Goal: Transaction & Acquisition: Subscribe to service/newsletter

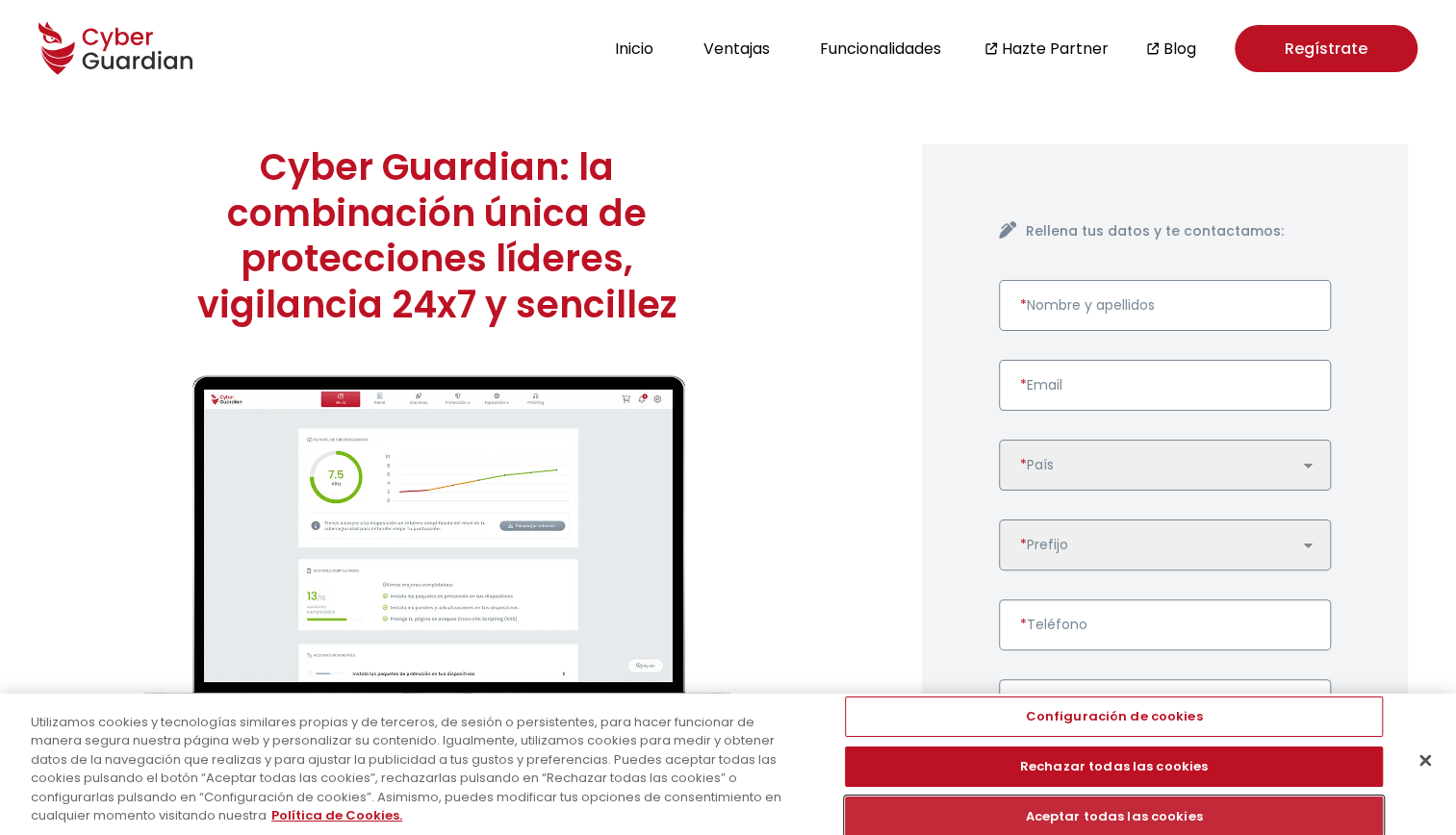
click at [997, 825] on button "Aceptar todas las cookies" at bounding box center [1115, 816] width 538 height 41
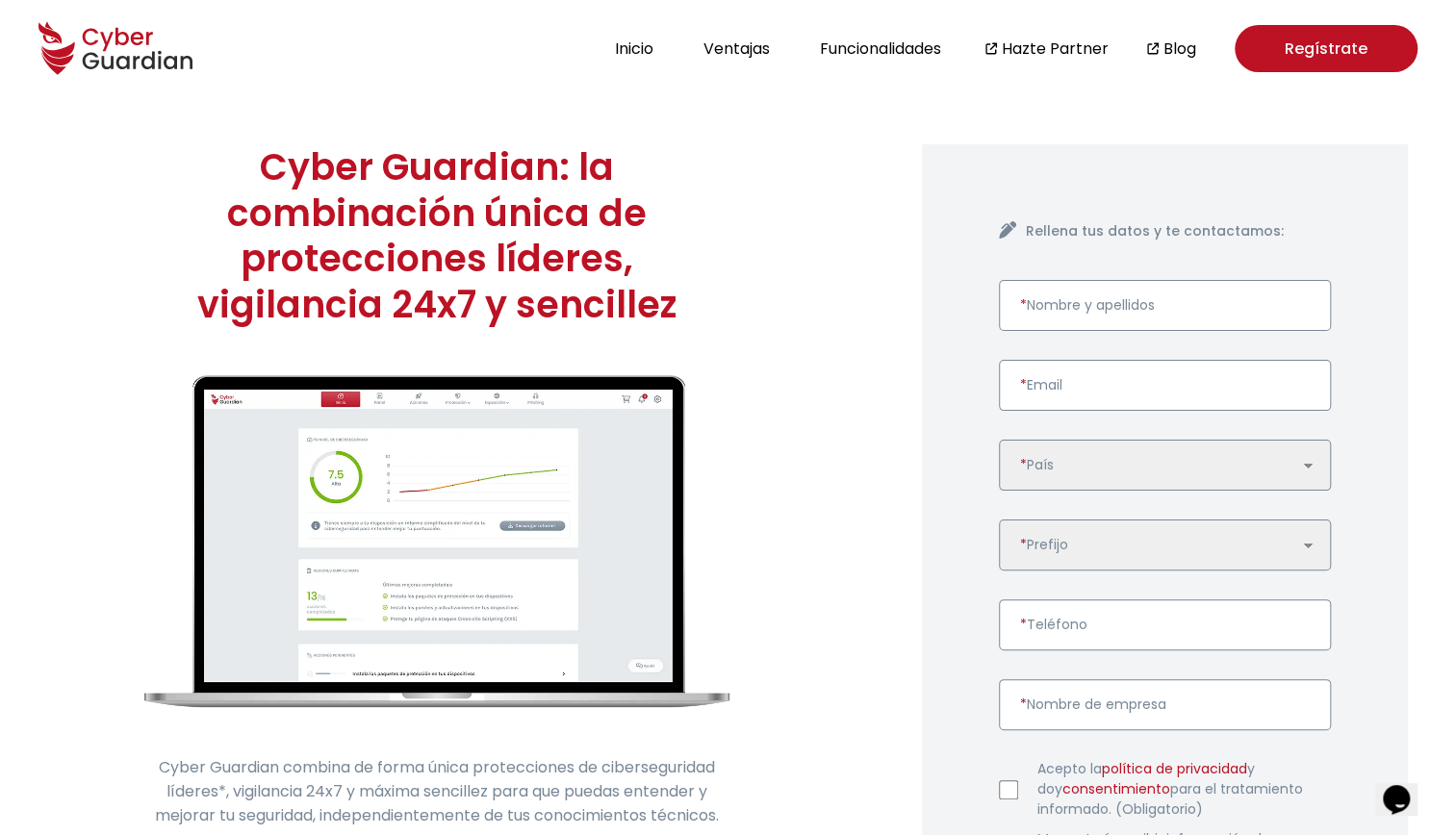
click at [1324, 42] on link "Regístrate" at bounding box center [1325, 48] width 183 height 47
click at [455, 167] on h1 "Cyber Guardian: la combinación única de protecciones líderes, vigilancia 24x7 y…" at bounding box center [437, 235] width 585 height 183
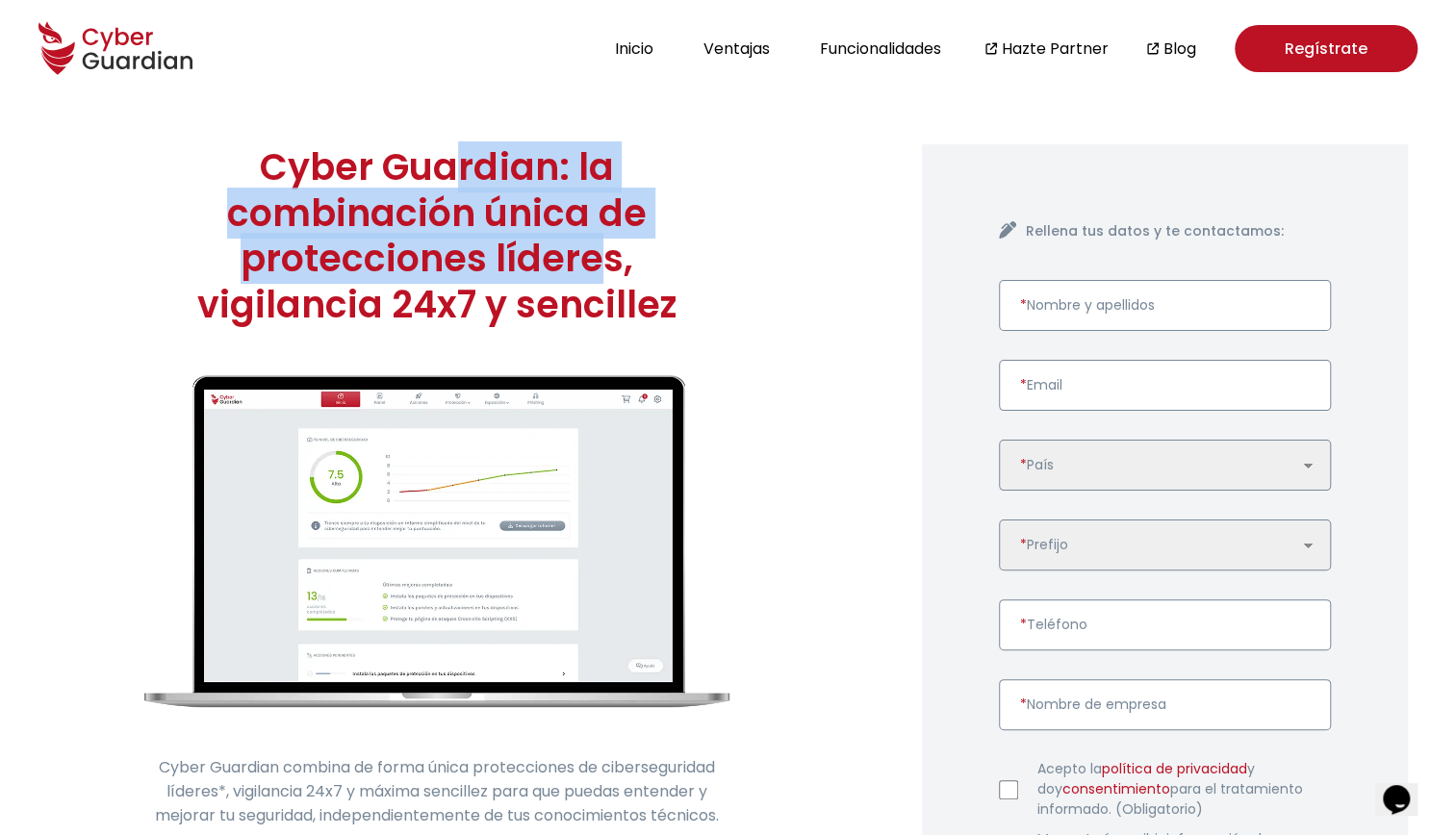
drag, startPoint x: 445, startPoint y: 185, endPoint x: 483, endPoint y: 271, distance: 94.0
click at [483, 271] on h1 "Cyber Guardian: la combinación única de protecciones líderes, vigilancia 24x7 y…" at bounding box center [437, 235] width 585 height 183
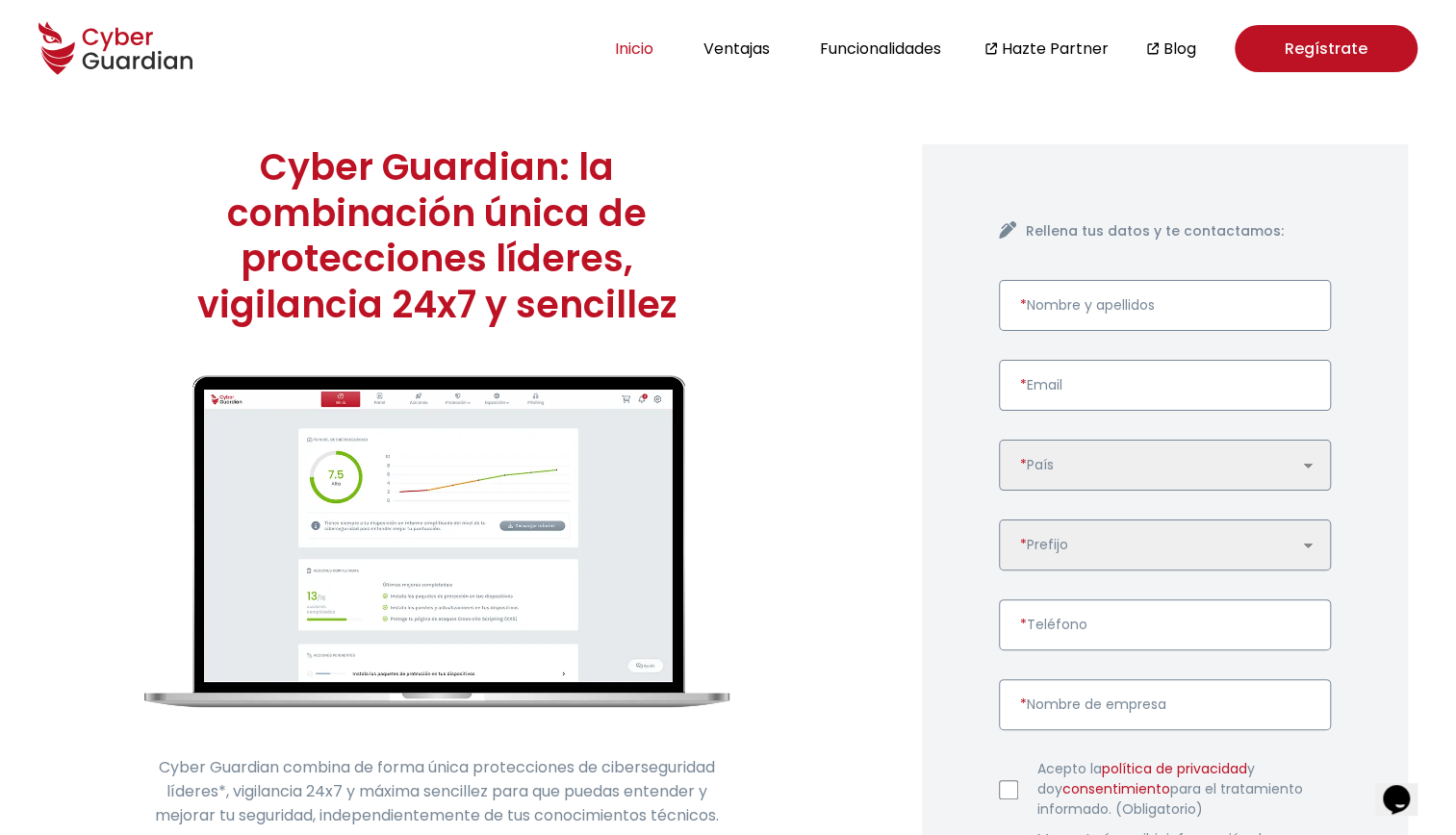
click at [633, 45] on button "Inicio" at bounding box center [633, 48] width 50 height 26
click at [638, 44] on button "Inicio" at bounding box center [633, 48] width 50 height 26
click at [273, 163] on h1 "Cyber Guardian: la combinación única de protecciones líderes, vigilancia 24x7 y…" at bounding box center [437, 235] width 585 height 183
click at [266, 169] on h1 "Cyber Guardian: la combinación única de protecciones líderes, vigilancia 24x7 y…" at bounding box center [437, 235] width 585 height 183
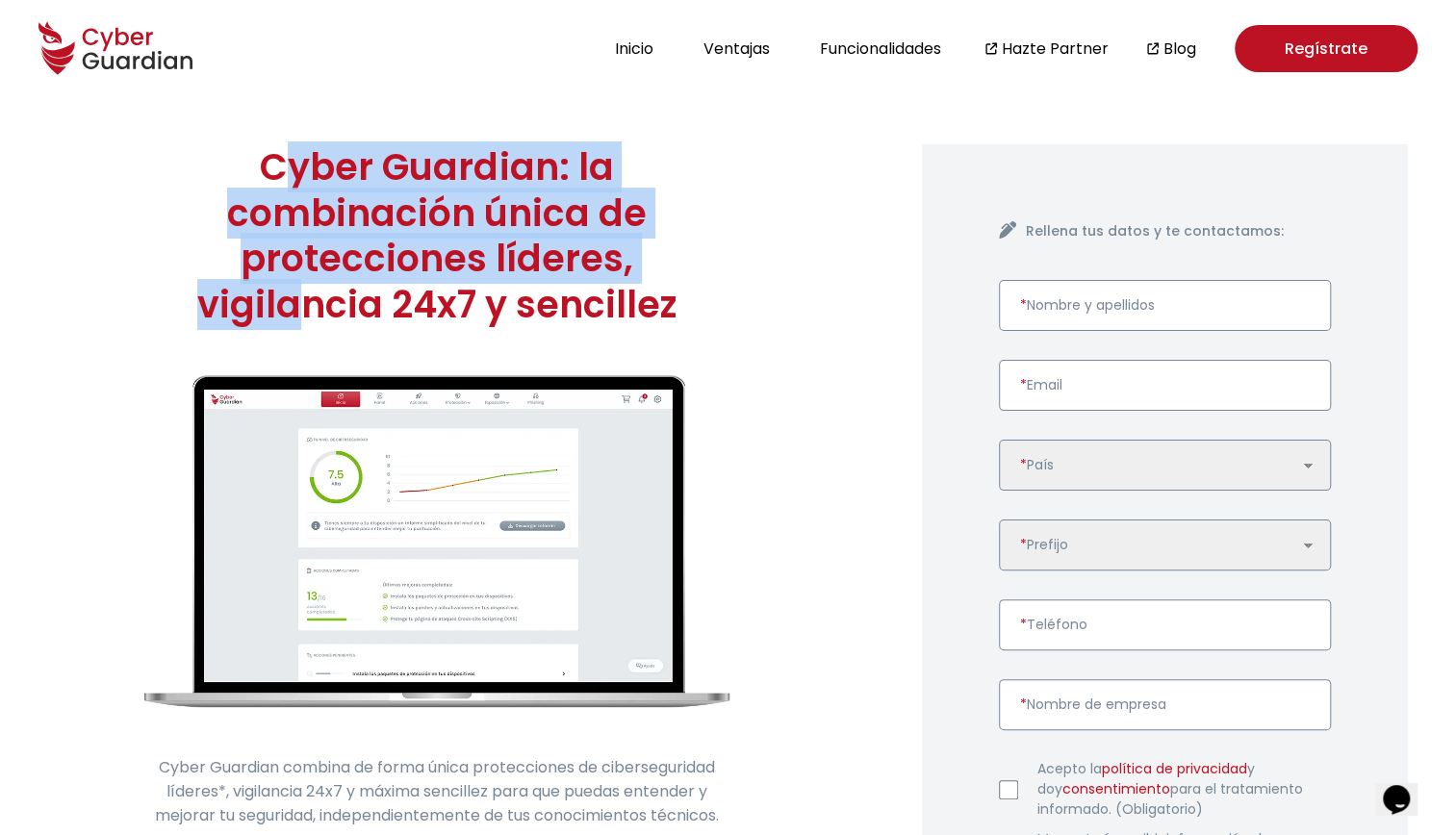
drag, startPoint x: 266, startPoint y: 169, endPoint x: 631, endPoint y: 266, distance: 377.7
click at [631, 266] on h1 "Cyber Guardian: la combinación única de protecciones líderes, vigilancia 24x7 y…" at bounding box center [437, 235] width 585 height 183
drag, startPoint x: 631, startPoint y: 266, endPoint x: 489, endPoint y: 227, distance: 147.3
click at [489, 227] on h1 "Cyber Guardian: la combinación única de protecciones líderes, vigilancia 24x7 y…" at bounding box center [437, 235] width 585 height 183
click at [477, 226] on h1 "Cyber Guardian: la combinación única de protecciones líderes, vigilancia 24x7 y…" at bounding box center [437, 235] width 585 height 183
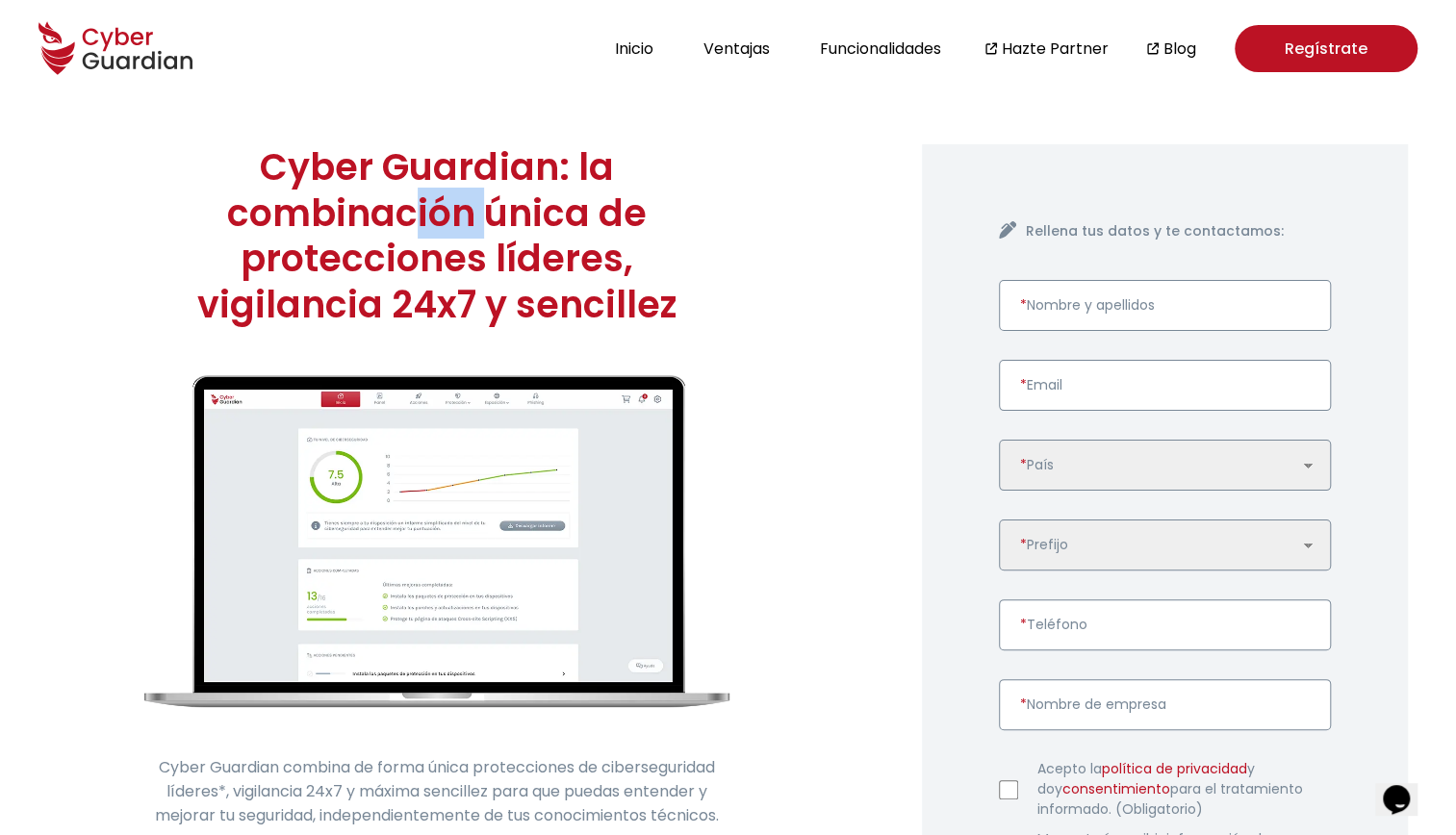
drag, startPoint x: 401, startPoint y: 208, endPoint x: 466, endPoint y: 222, distance: 66.5
click at [466, 222] on h1 "Cyber Guardian: la combinación única de protecciones líderes, vigilancia 24x7 y…" at bounding box center [437, 235] width 585 height 183
click at [442, 218] on h1 "Cyber Guardian: la combinación única de protecciones líderes, vigilancia 24x7 y…" at bounding box center [437, 235] width 585 height 183
click at [391, 163] on h1 "Cyber Guardian: la combinación única de protecciones líderes, vigilancia 24x7 y…" at bounding box center [437, 235] width 585 height 183
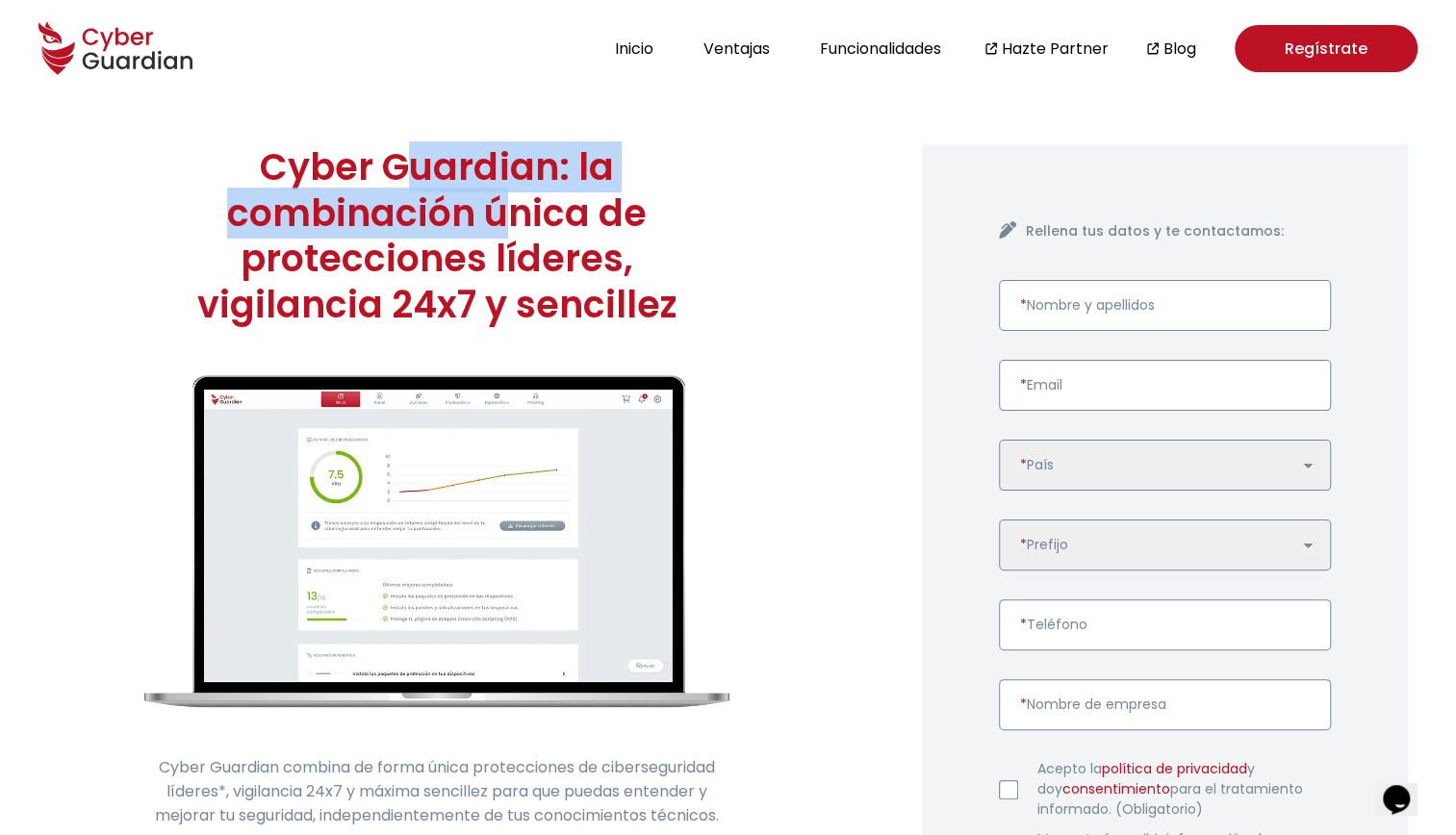
drag, startPoint x: 391, startPoint y: 163, endPoint x: 494, endPoint y: 233, distance: 124.5
click at [494, 233] on h1 "Cyber Guardian: la combinación única de protecciones líderes, vigilancia 24x7 y…" at bounding box center [437, 235] width 585 height 183
click at [446, 219] on h1 "Cyber Guardian: la combinación única de protecciones líderes, vigilancia 24x7 y…" at bounding box center [437, 235] width 585 height 183
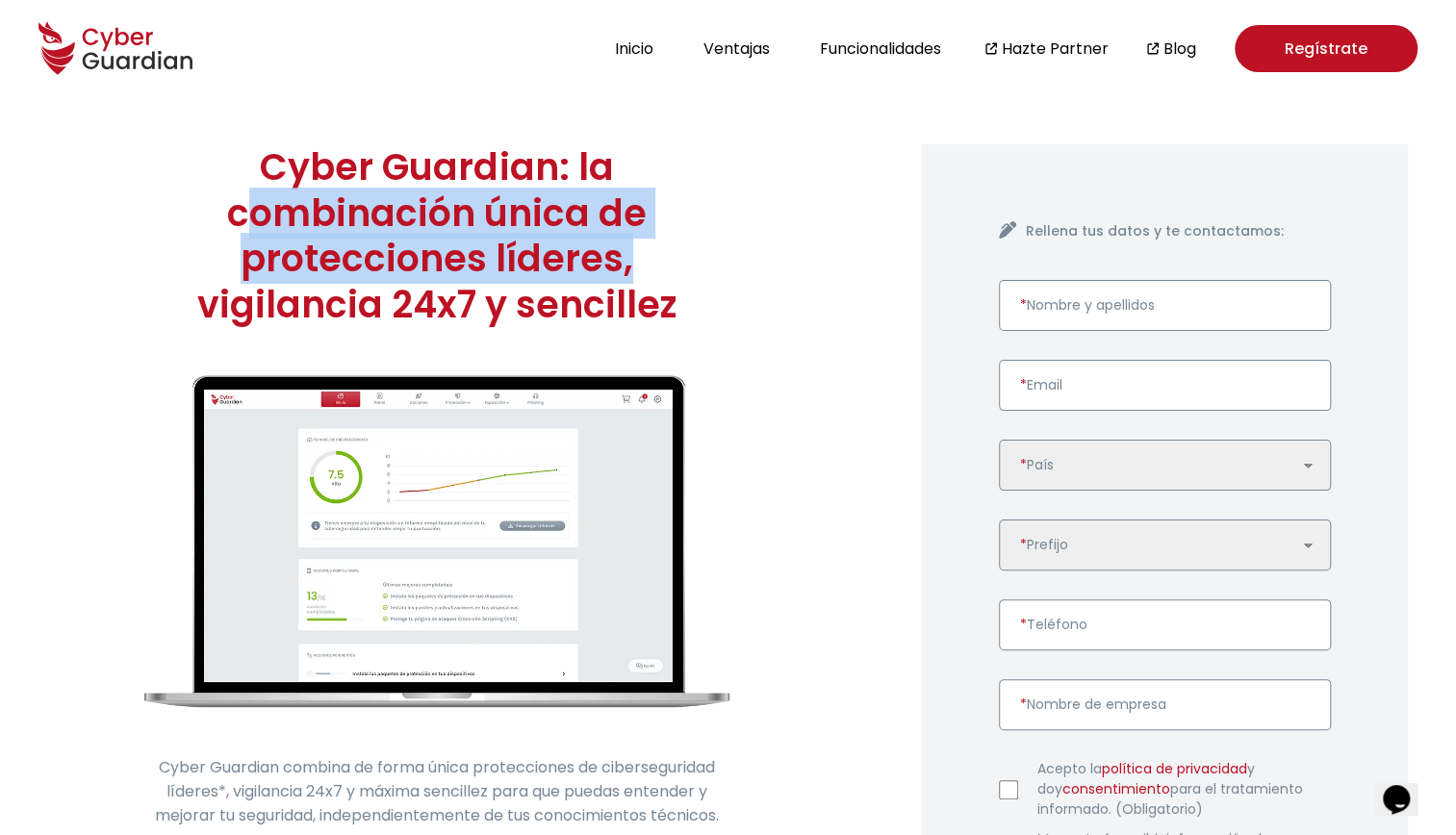
drag, startPoint x: 446, startPoint y: 219, endPoint x: 474, endPoint y: 250, distance: 41.8
click at [474, 250] on h1 "Cyber Guardian: la combinación única de protecciones líderes, vigilancia 24x7 y…" at bounding box center [437, 235] width 585 height 183
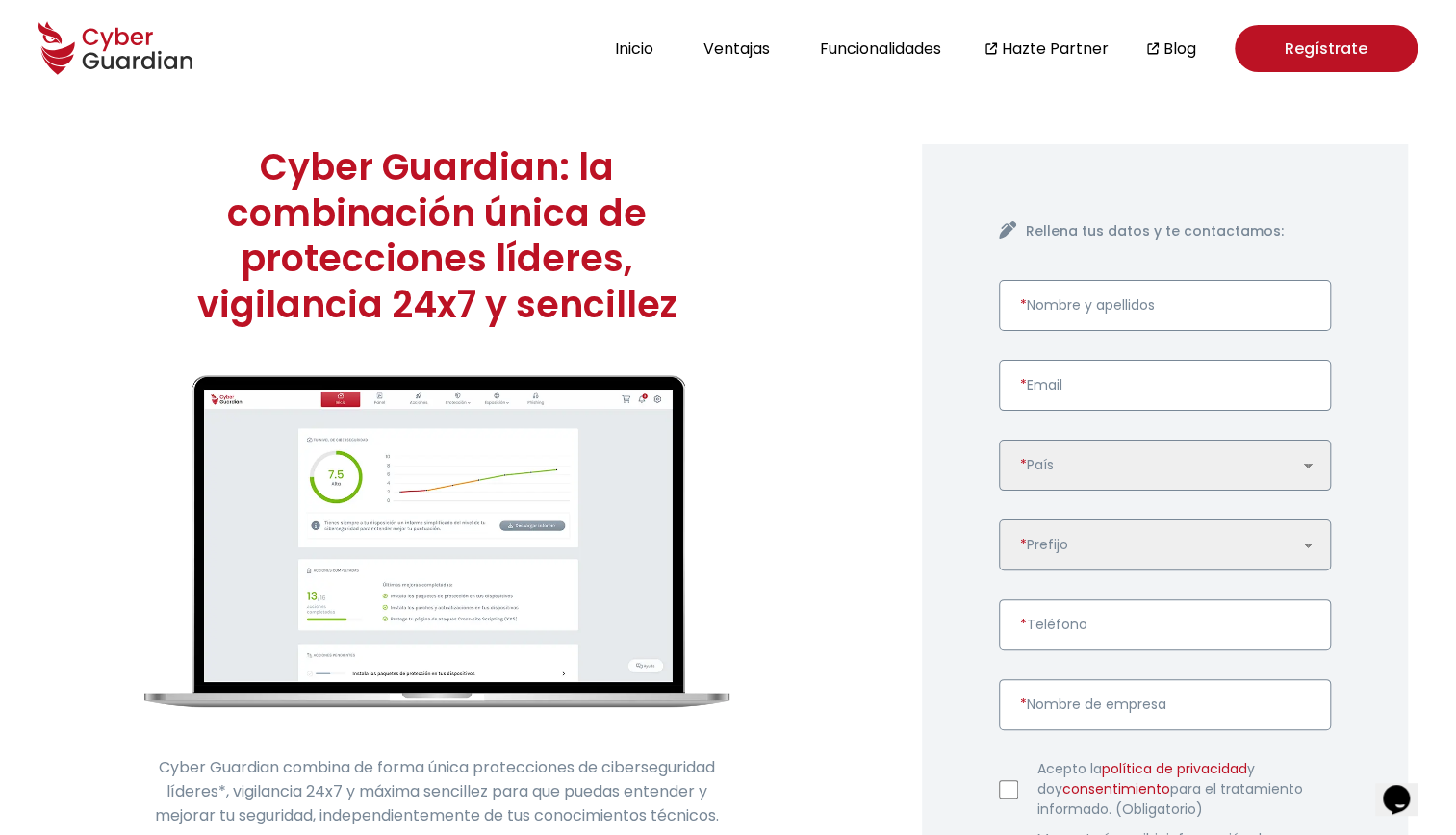
click at [452, 256] on h1 "Cyber Guardian: la combinación única de protecciones líderes, vigilancia 24x7 y…" at bounding box center [437, 235] width 585 height 183
click at [545, 166] on h1 "Cyber Guardian: la combinación única de protecciones líderes, vigilancia 24x7 y…" at bounding box center [437, 235] width 585 height 183
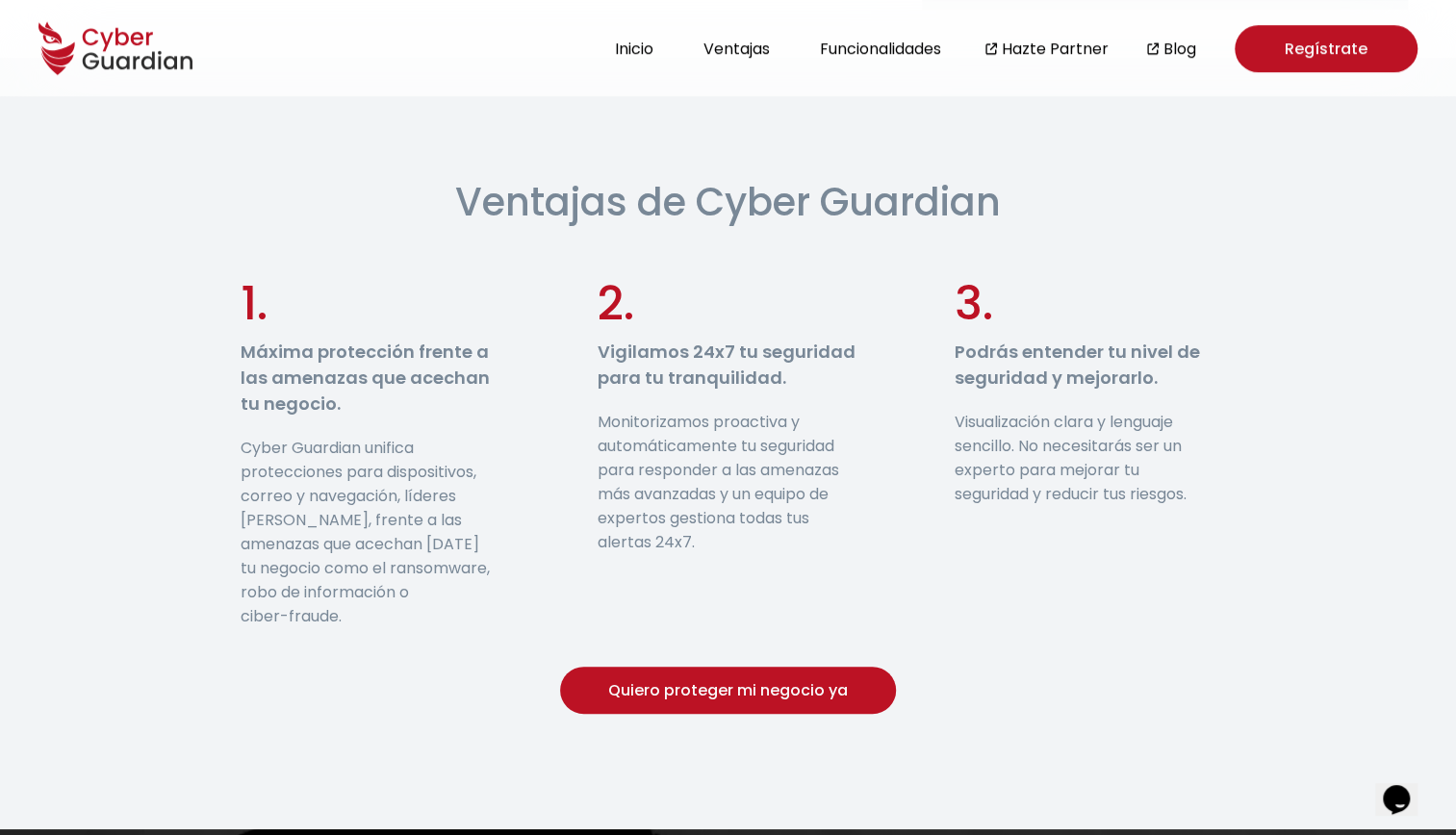
scroll to position [1023, 0]
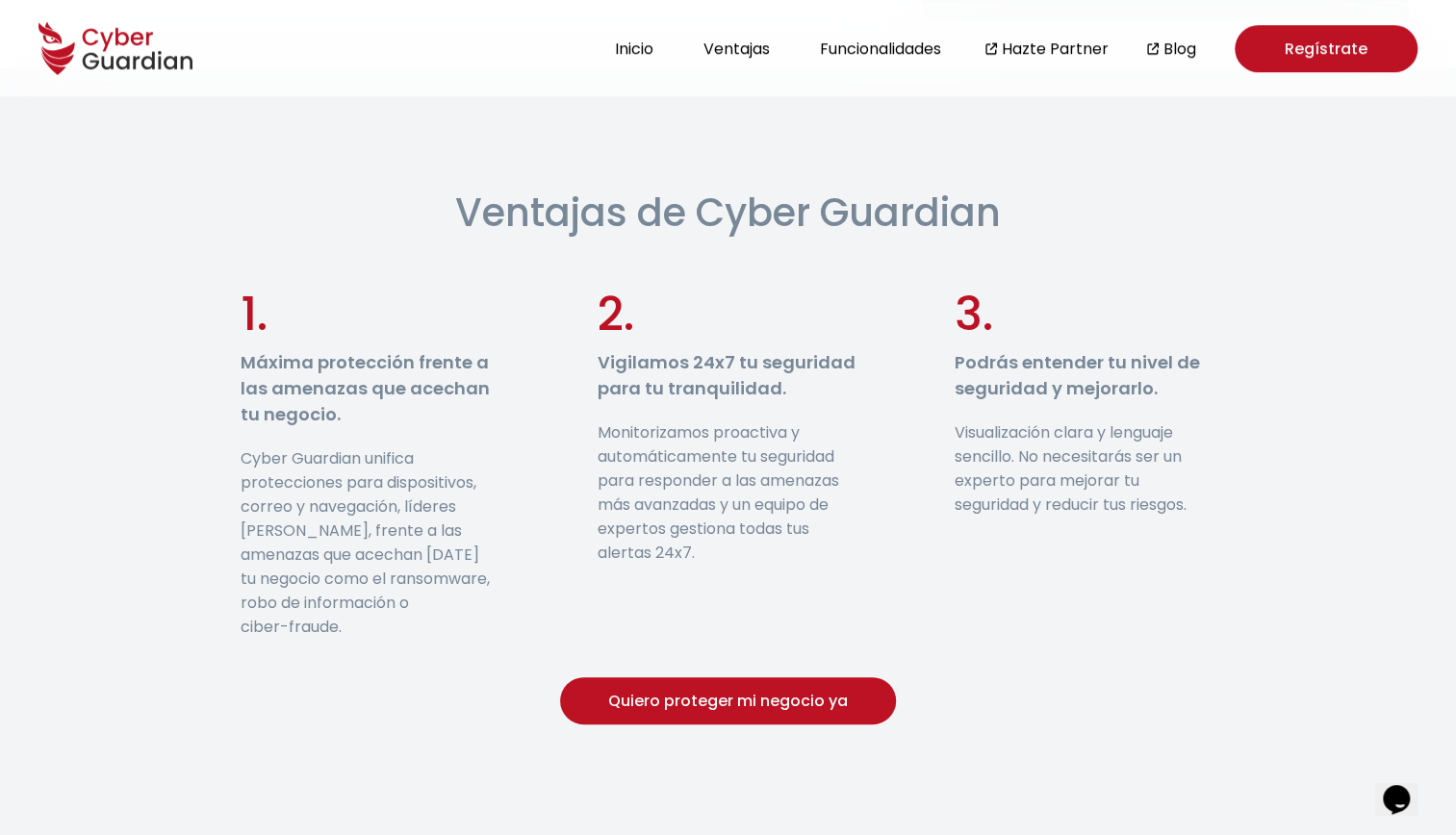
click at [300, 354] on h3 "Máxima protección frente a las amenazas que acechan tu negocio." at bounding box center [370, 388] width 260 height 78
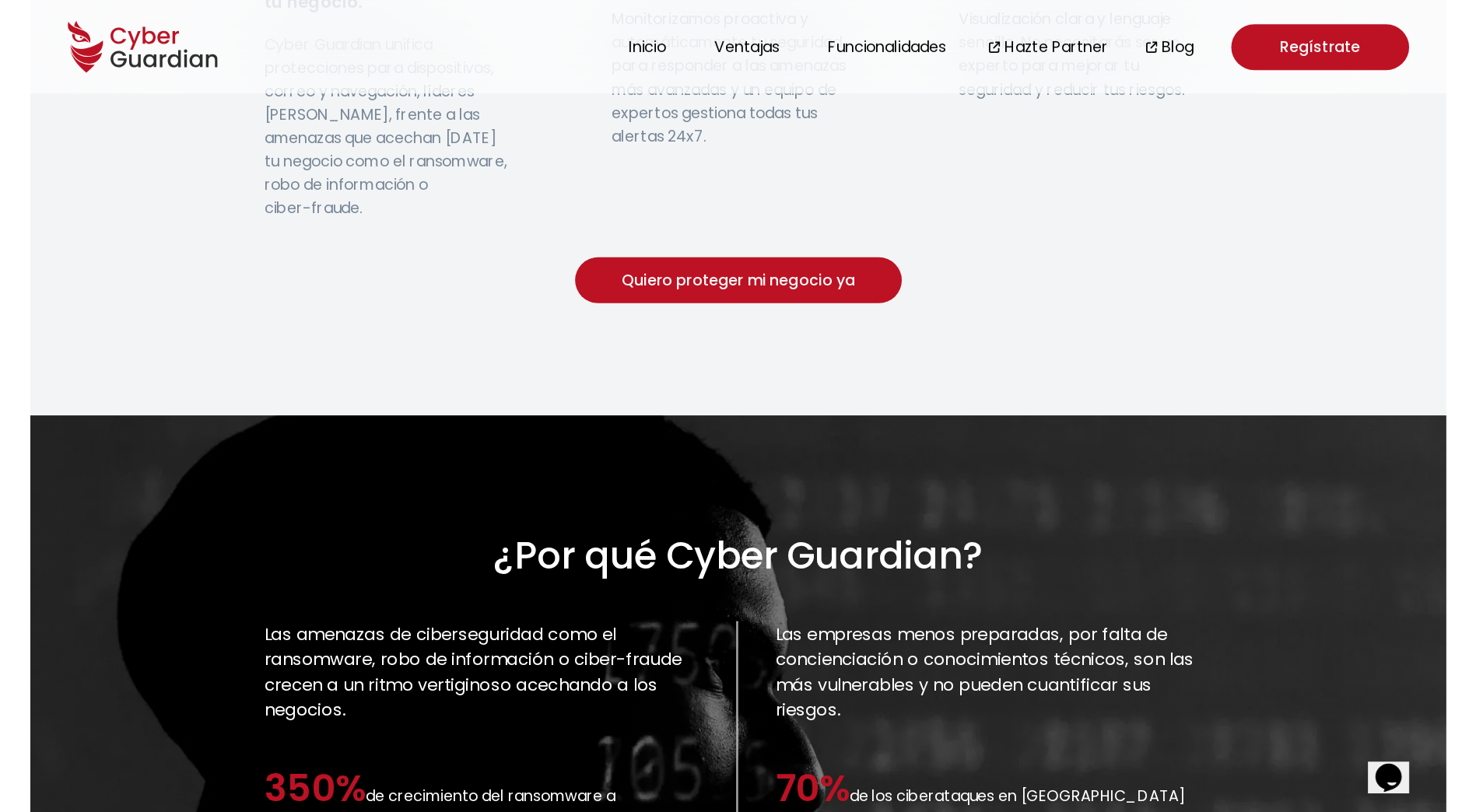
scroll to position [1162, 0]
